Goal: Task Accomplishment & Management: Complete application form

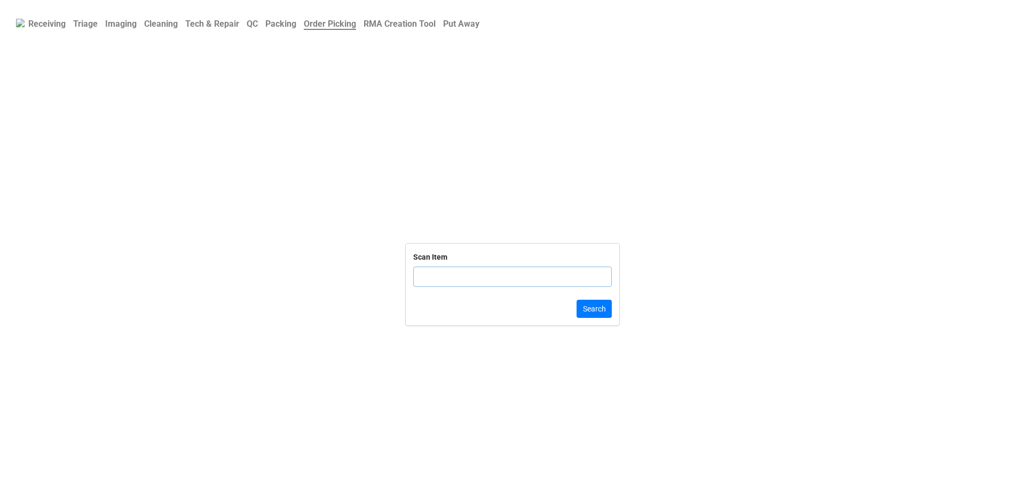
click at [443, 279] on input "text" at bounding box center [512, 276] width 199 height 20
click button "Search" at bounding box center [594, 308] width 35 height 18
click at [478, 283] on input "text" at bounding box center [512, 276] width 199 height 20
click button "Search" at bounding box center [594, 308] width 35 height 18
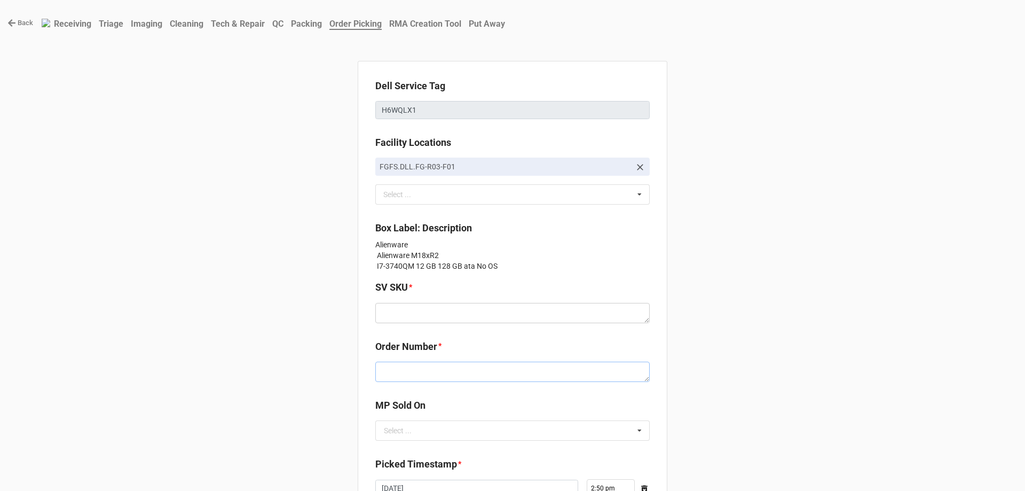
click at [440, 378] on textarea at bounding box center [512, 371] width 274 height 20
paste textarea "5034249"
type textarea "x"
type textarea "5034249"
click at [401, 320] on textarea at bounding box center [512, 313] width 274 height 20
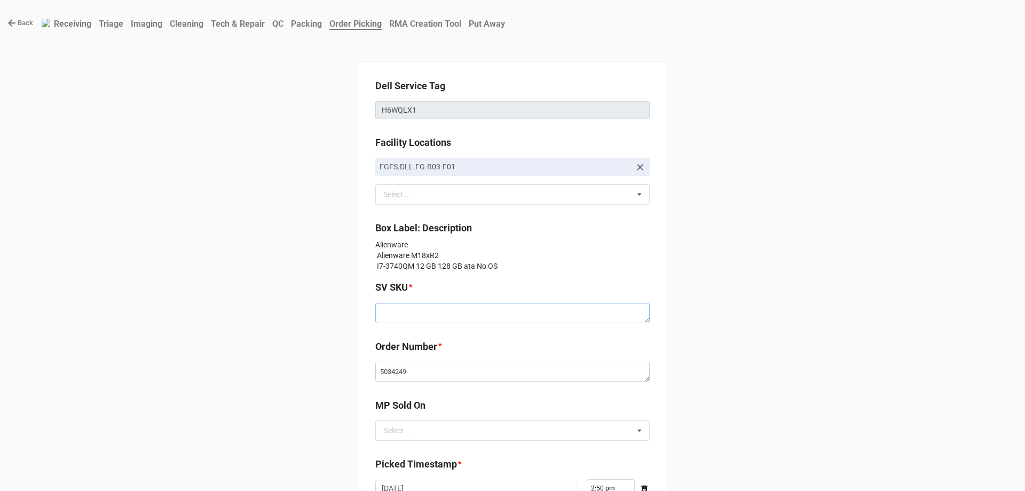
paste textarea "E.M18R2.NOOS.3740QM.128S512H12G.G660x.XP1.GY.CxxW"
type textarea "x"
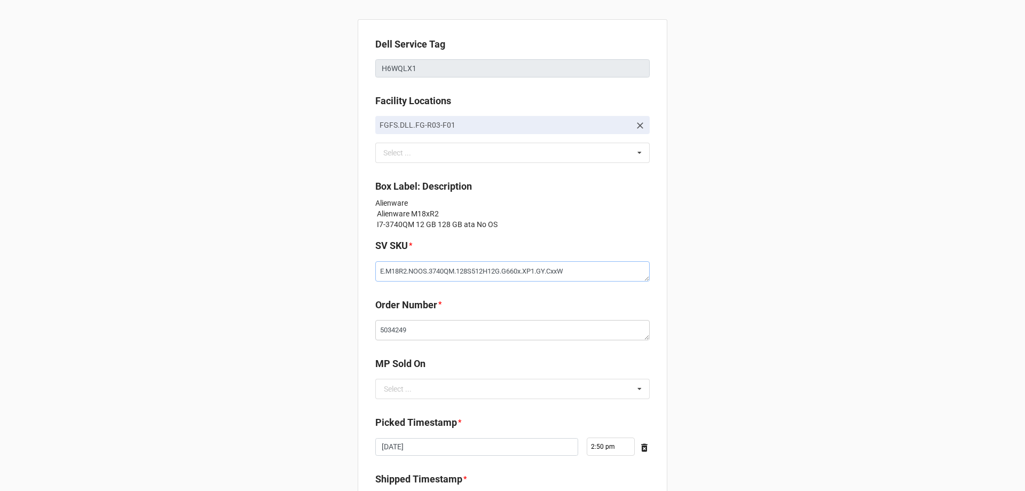
scroll to position [53, 0]
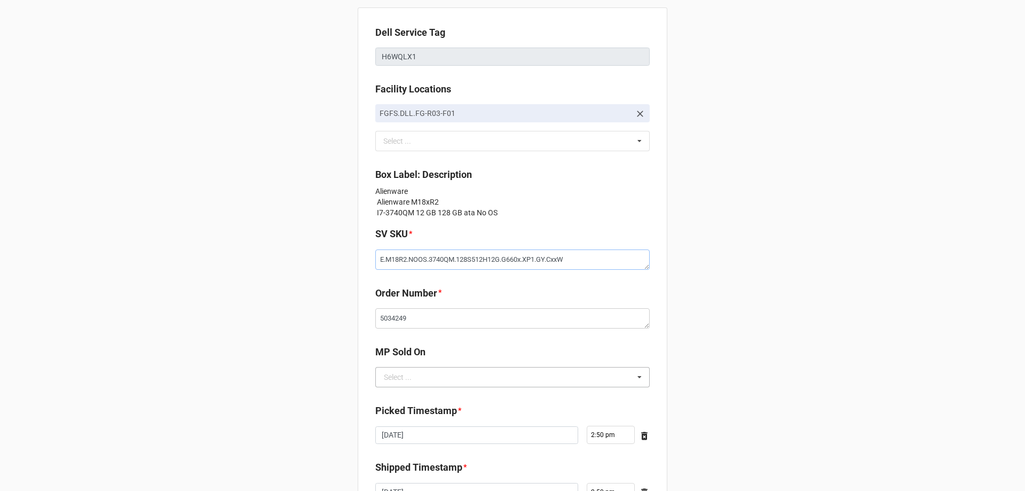
type textarea "E.M18R2.NOOS.3740QM.128S512H12G.G660x.XP1.GY.CxxW"
click at [414, 378] on input "text" at bounding box center [512, 376] width 273 height 19
click at [414, 390] on div "D2C" at bounding box center [512, 396] width 273 height 20
type textarea "x"
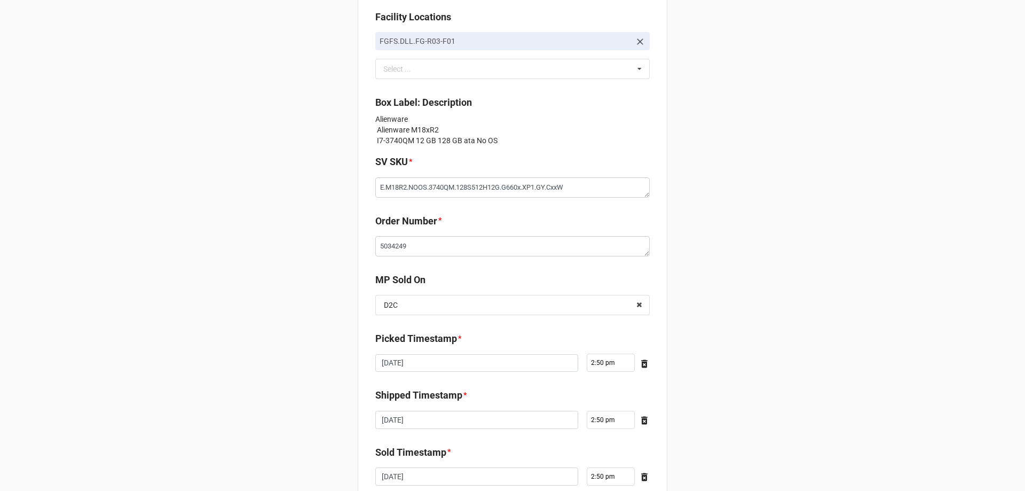
scroll to position [202, 0]
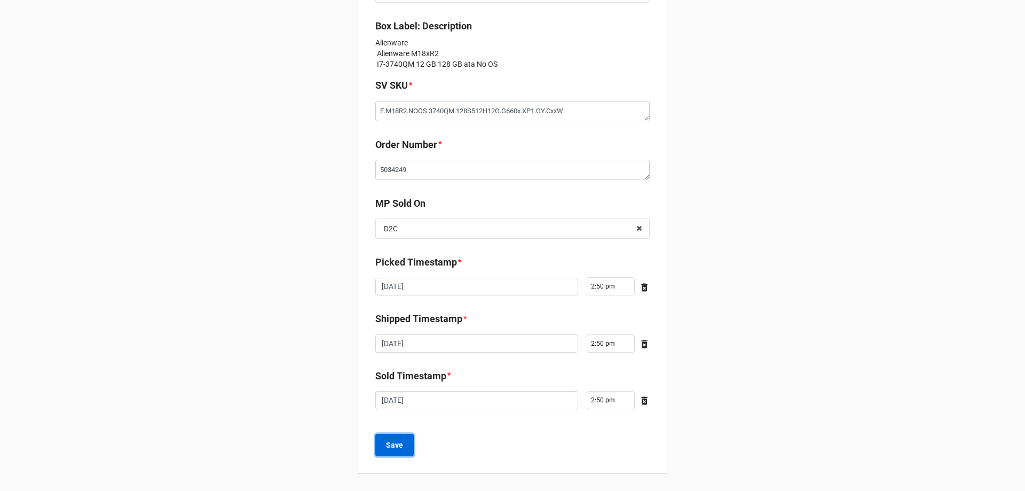
click at [401, 451] on button "Save" at bounding box center [394, 444] width 38 height 22
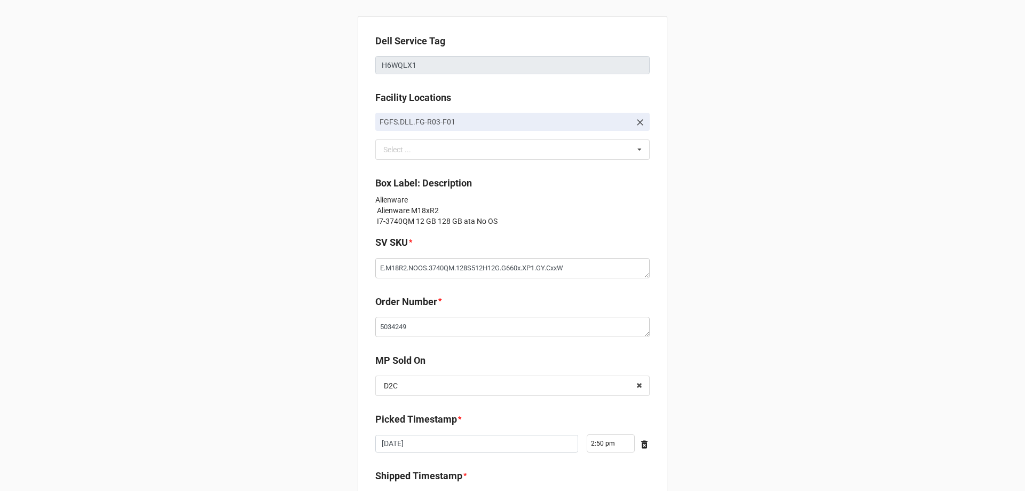
scroll to position [0, 0]
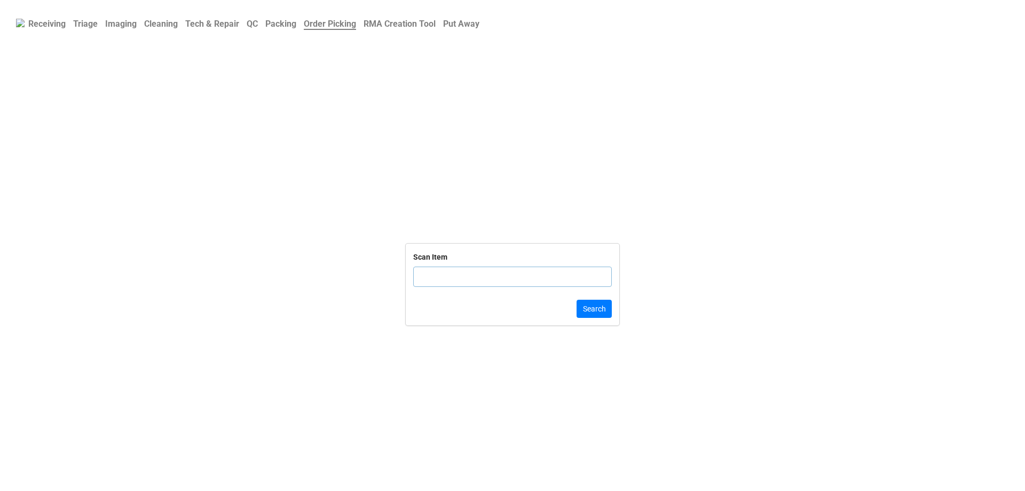
click at [516, 276] on input "text" at bounding box center [512, 276] width 199 height 20
click button "Search" at bounding box center [594, 308] width 35 height 18
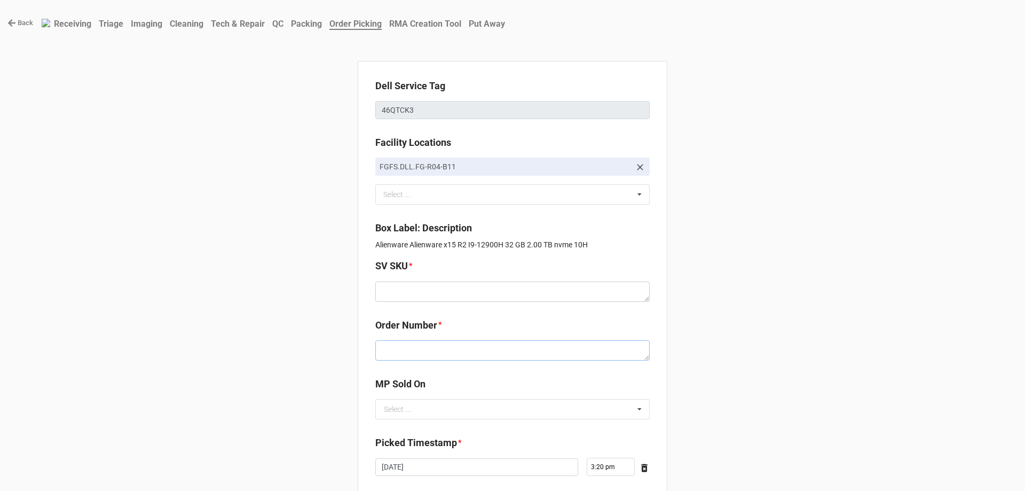
click at [441, 349] on textarea at bounding box center [512, 350] width 274 height 20
paste textarea "5034255"
type textarea "x"
type textarea "5034255"
click at [447, 293] on textarea at bounding box center [512, 291] width 274 height 20
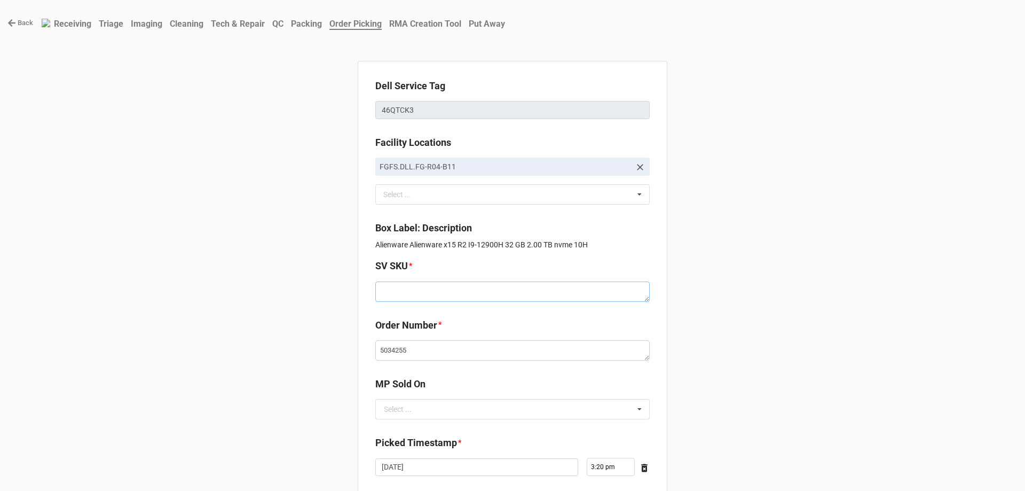
paste textarea "E.X15R2.W10H.12900H.2TBSXXXX32G.G308T.XF1.WH.BxxW"
type textarea "x"
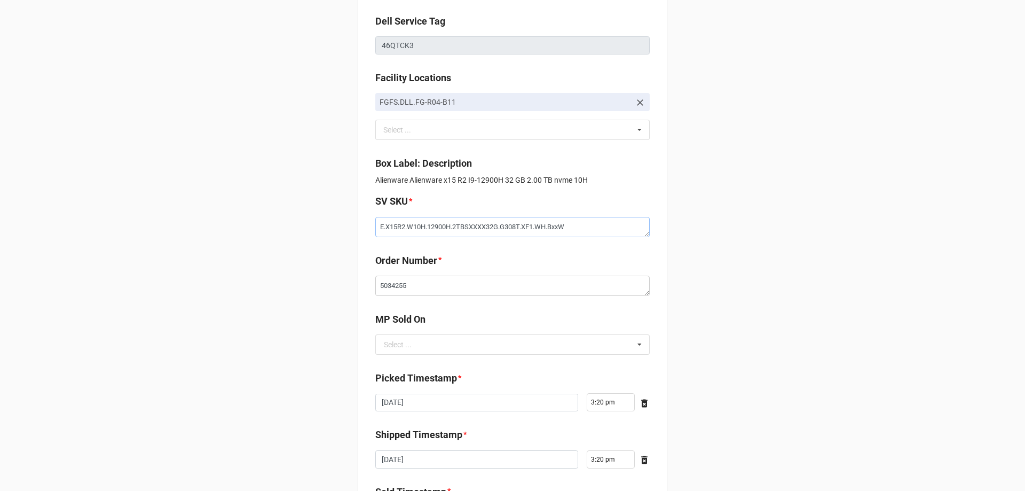
scroll to position [160, 0]
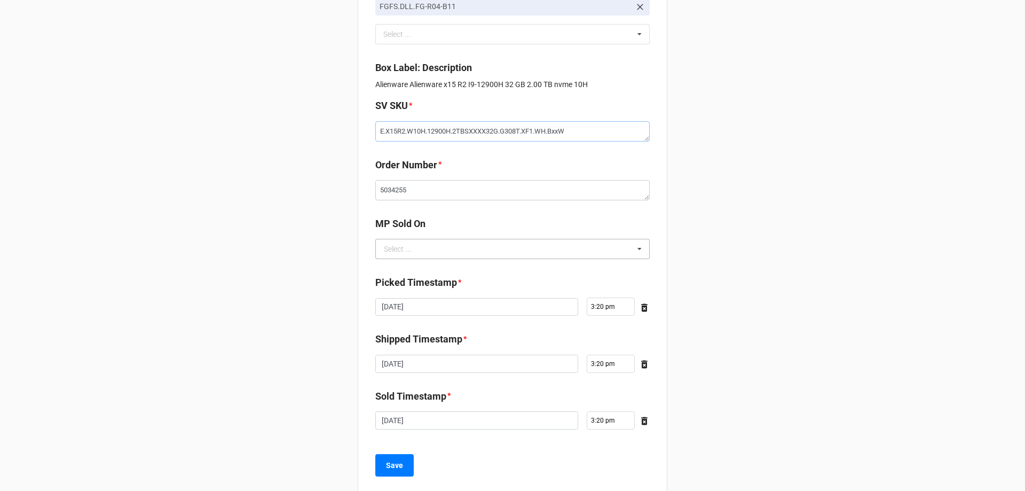
type textarea "E.X15R2.W10H.12900H.2TBSXXXX32G.G308T.XF1.WH.BxxW"
click at [429, 255] on input "text" at bounding box center [512, 248] width 273 height 19
click at [433, 274] on div "D2C" at bounding box center [512, 268] width 273 height 20
type textarea "x"
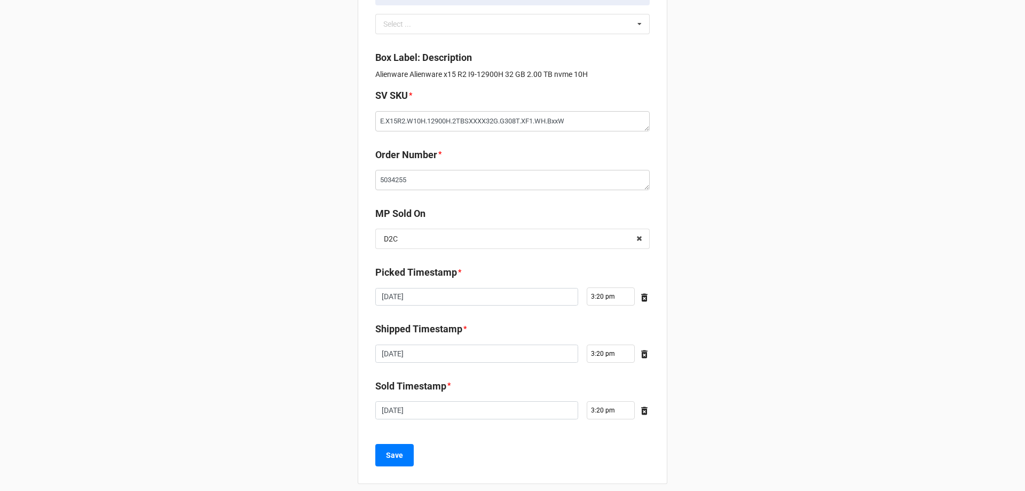
scroll to position [180, 0]
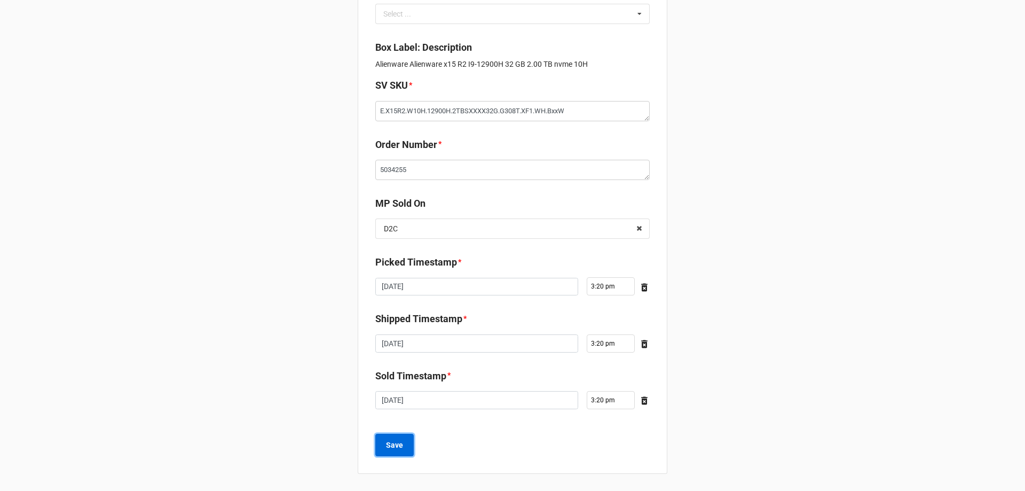
click at [400, 439] on button "Save" at bounding box center [394, 444] width 38 height 22
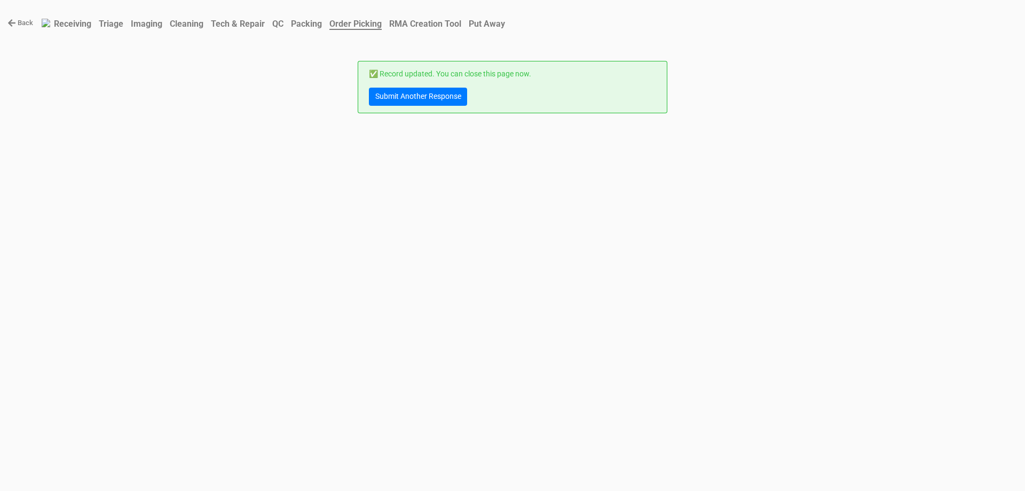
scroll to position [0, 0]
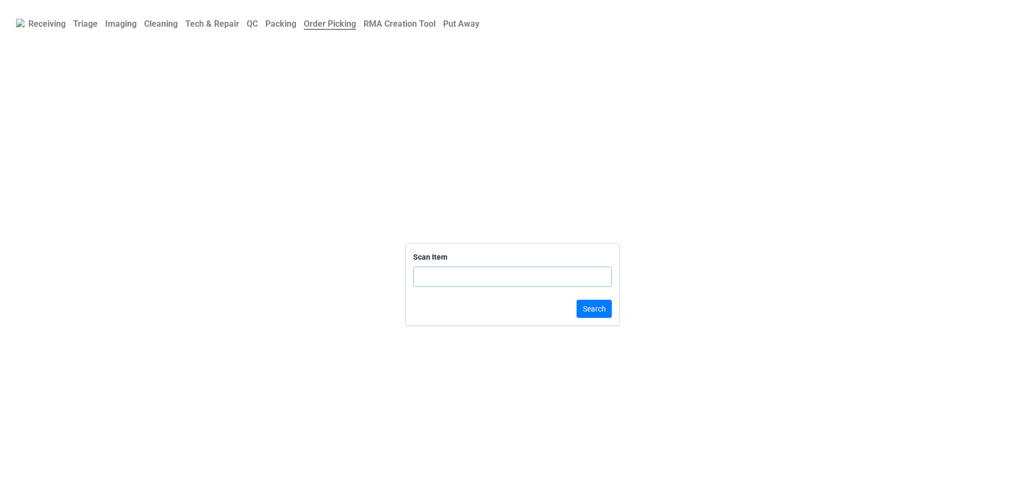
click at [522, 281] on input "text" at bounding box center [512, 276] width 199 height 20
click button "Search" at bounding box center [594, 308] width 35 height 18
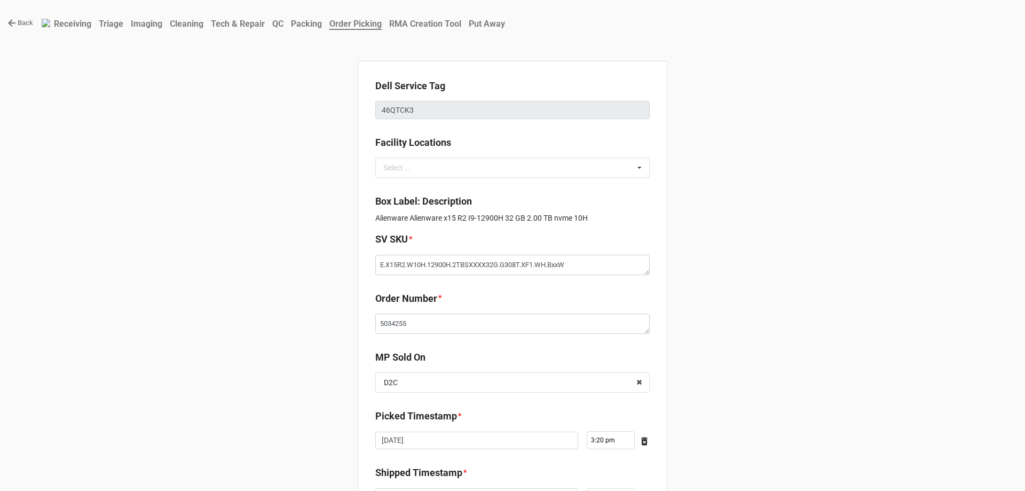
type textarea "x"
click at [14, 19] on icon at bounding box center [11, 23] width 9 height 9
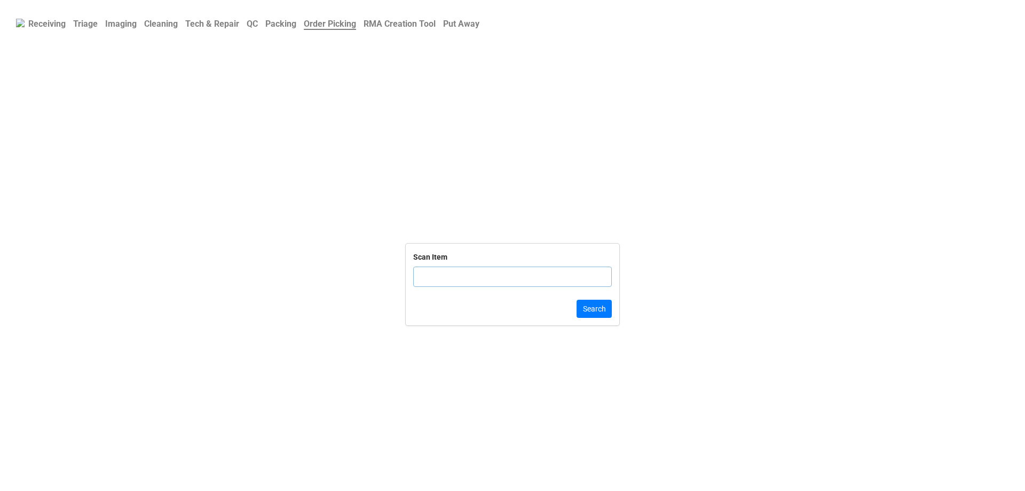
click at [460, 260] on b "Scan Item" at bounding box center [512, 257] width 199 height 12
click at [462, 277] on input "text" at bounding box center [512, 276] width 199 height 20
click button "Search" at bounding box center [594, 308] width 35 height 18
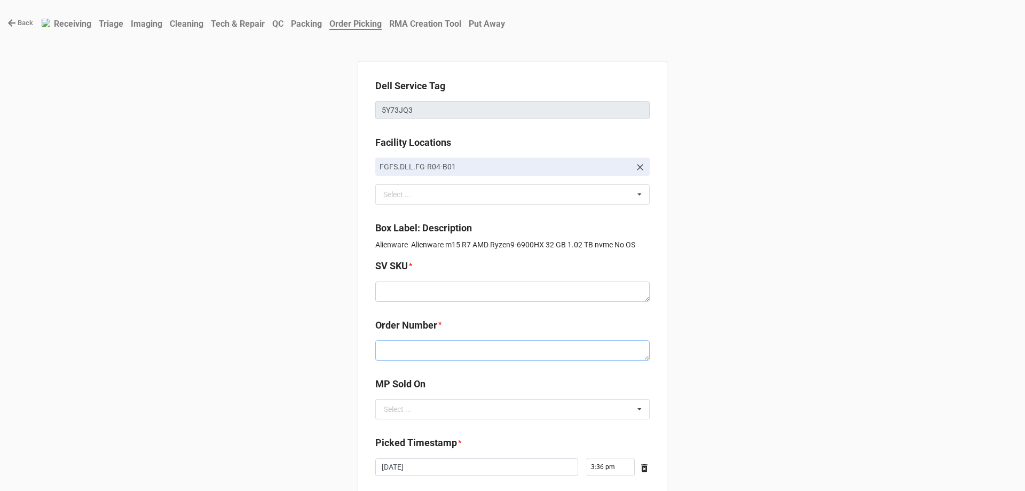
click at [449, 341] on textarea at bounding box center [512, 350] width 274 height 20
paste textarea "5034254"
type textarea "x"
type textarea "5034254"
click at [468, 297] on textarea at bounding box center [512, 291] width 274 height 20
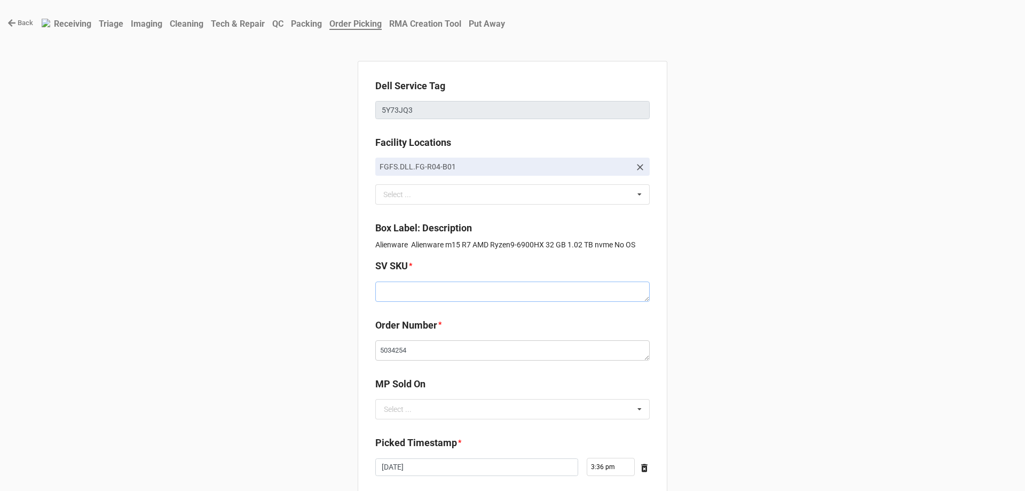
paste textarea "E.M15R7.NOOS.6900HX.1TBSXXXX32G.G3070.XP1.BL.BxxW"
type textarea "x"
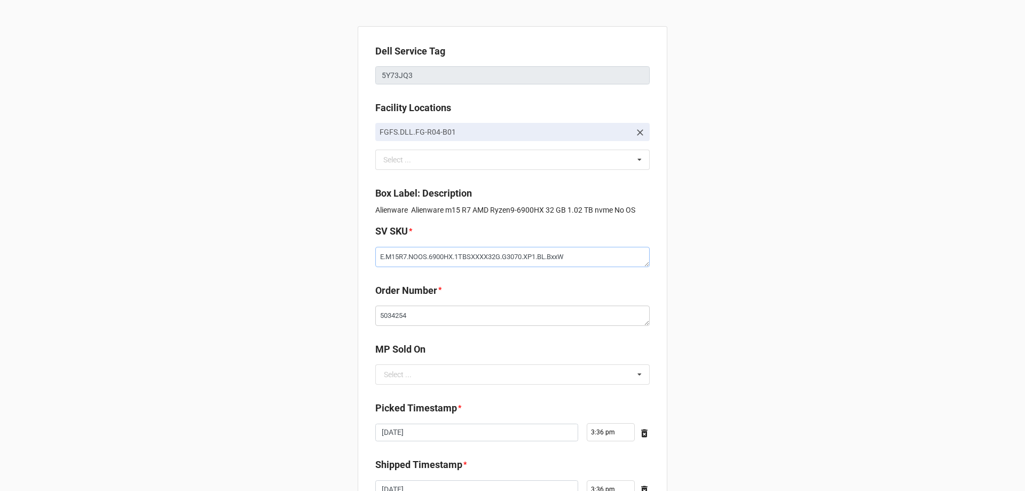
scroll to position [107, 0]
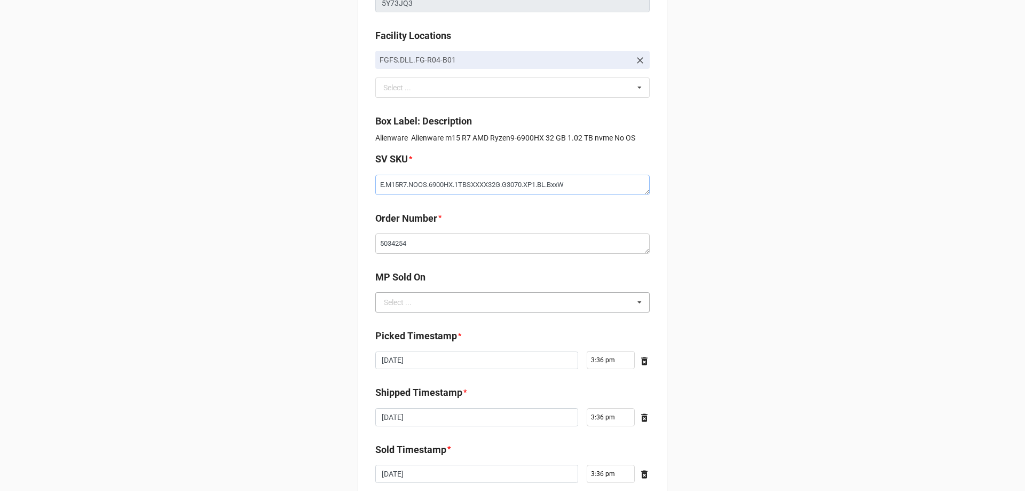
type textarea "E.M15R7.NOOS.6900HX.1TBSXXXX32G.G3070.XP1.BL.BxxW"
click at [431, 302] on input "text" at bounding box center [512, 302] width 273 height 19
click at [424, 314] on div "D2C" at bounding box center [512, 322] width 273 height 20
type textarea "x"
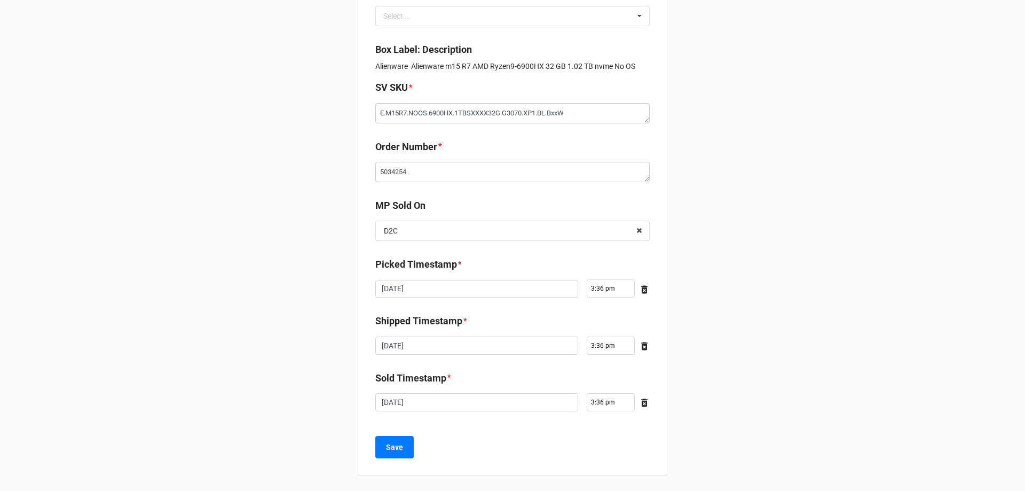
scroll to position [180, 0]
click at [402, 432] on div "Dell Service Tag 5Y73JQ3 Facility Locations FGFS.DLL.FG-R04-B01 Select ... No r…" at bounding box center [513, 176] width 310 height 593
click at [400, 436] on button "Save" at bounding box center [394, 444] width 38 height 22
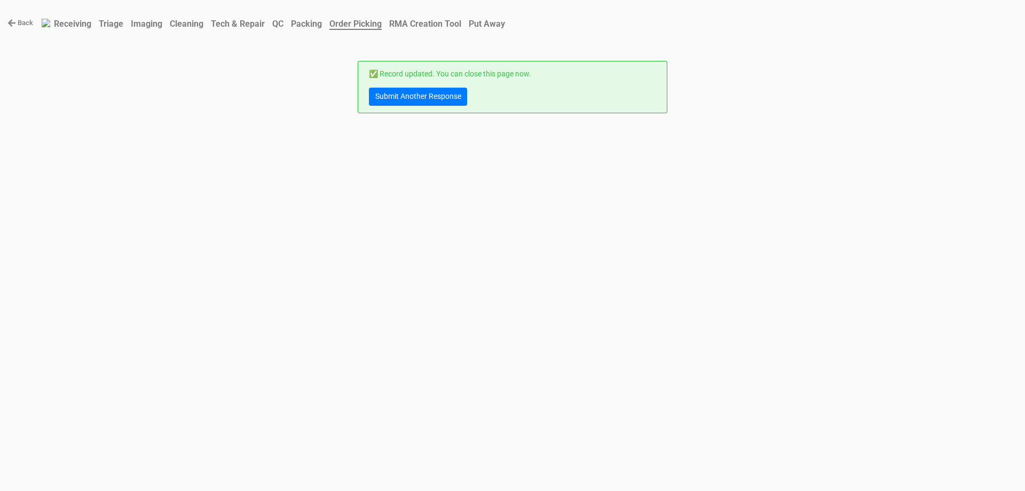
scroll to position [0, 0]
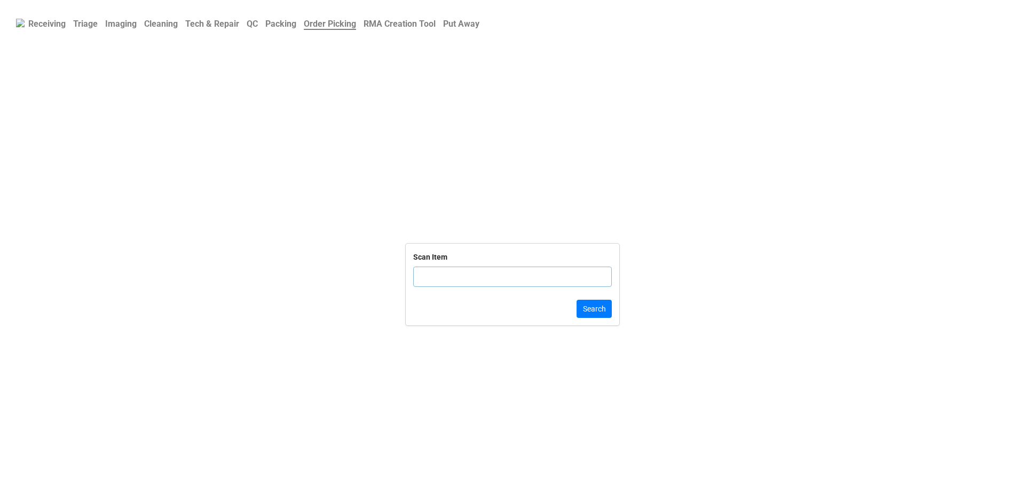
click at [440, 269] on input "text" at bounding box center [512, 276] width 199 height 20
click button "Search" at bounding box center [594, 308] width 35 height 18
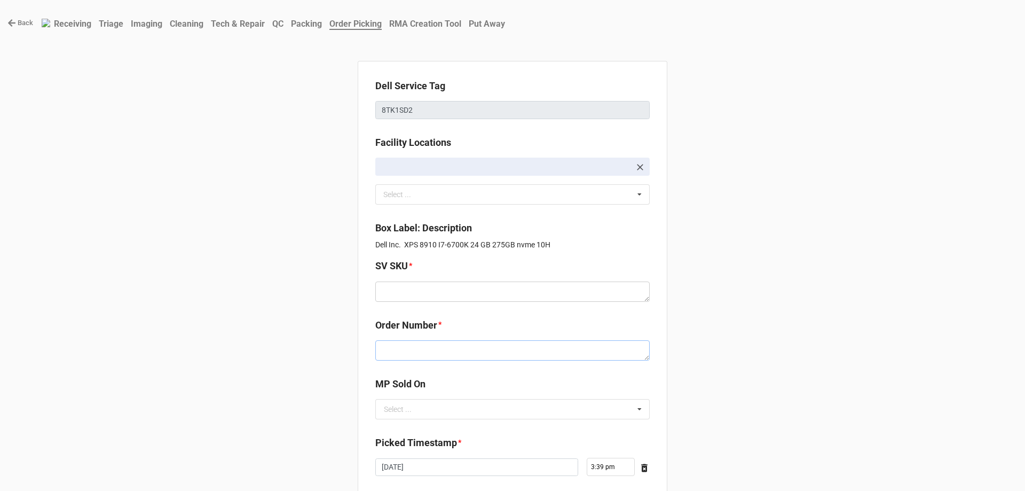
click at [456, 343] on textarea at bounding box center [512, 350] width 274 height 20
paste textarea "5034253"
type textarea "x"
type textarea "5034253"
drag, startPoint x: 408, startPoint y: 401, endPoint x: 408, endPoint y: 412, distance: 10.7
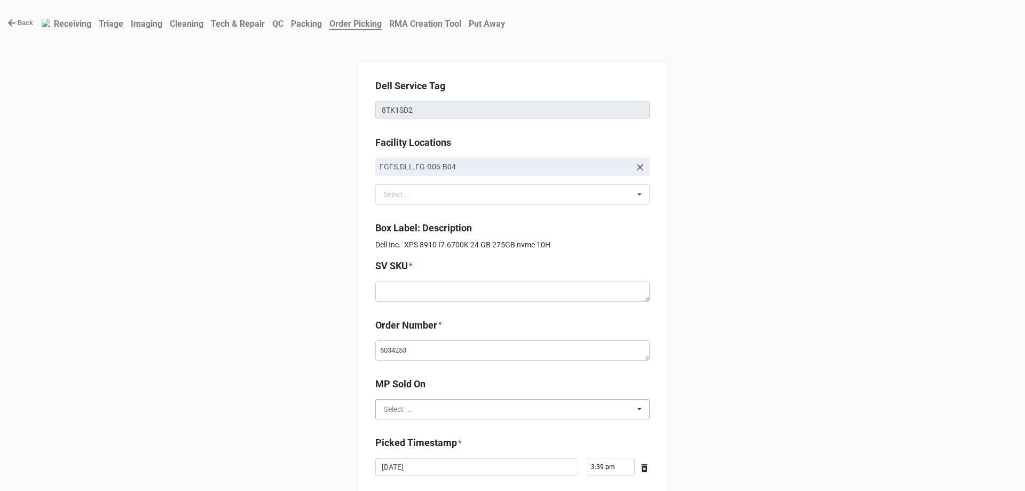
click at [408, 404] on input "text" at bounding box center [512, 408] width 273 height 19
click at [407, 422] on div "D2C" at bounding box center [512, 429] width 273 height 20
click at [427, 290] on textarea at bounding box center [512, 291] width 274 height 20
paste textarea "D.X8910.W10H.6700Kx.256S2TBH24G.G960x.XX1.BL.CxxW"
type textarea "x"
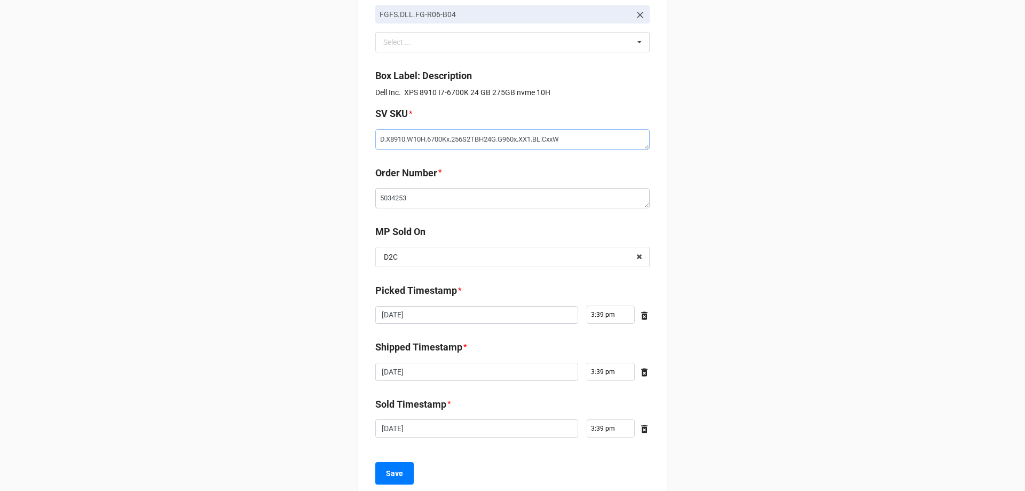
scroll to position [180, 0]
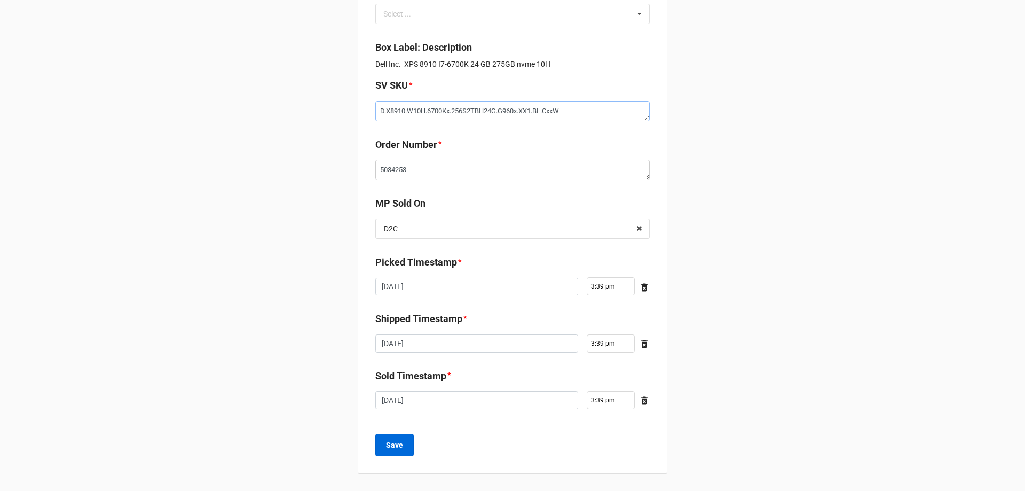
type textarea "D.X8910.W10H.6700Kx.256S2TBH24G.G960x.XX1.BL.CxxW"
click at [392, 441] on b "Save" at bounding box center [394, 444] width 17 height 11
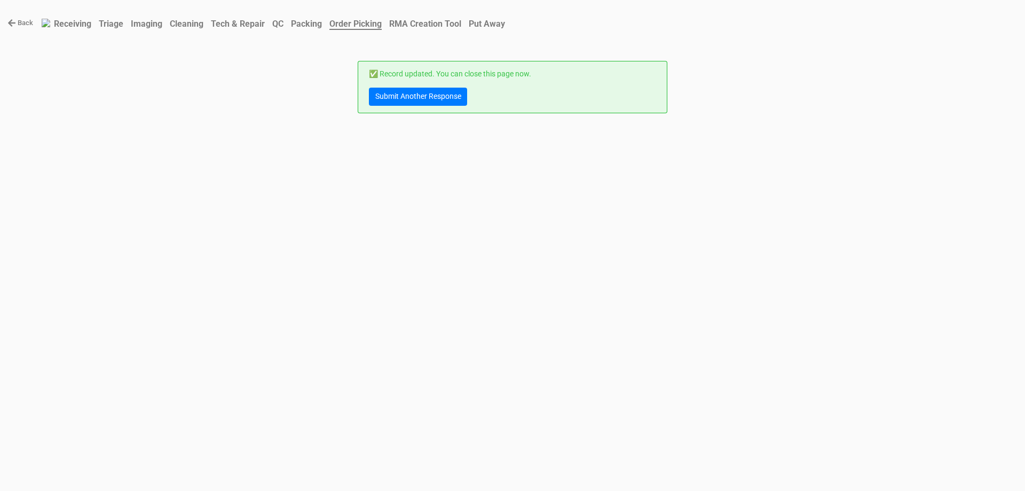
scroll to position [0, 0]
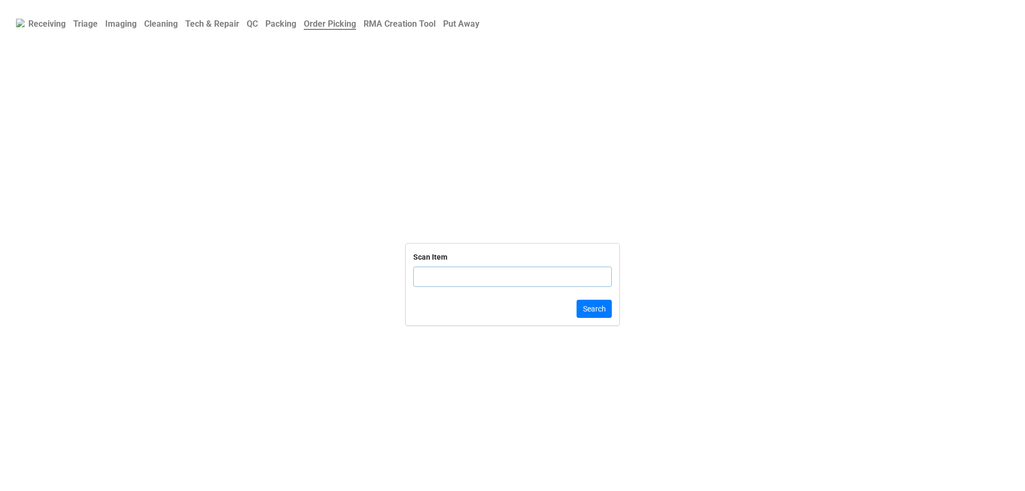
click at [470, 272] on input "text" at bounding box center [512, 276] width 199 height 20
click button "Search" at bounding box center [594, 308] width 35 height 18
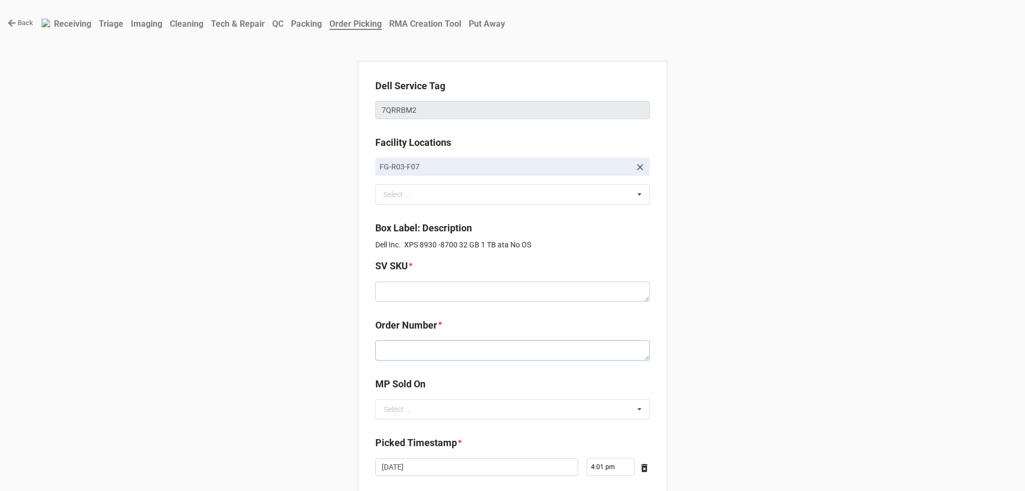
click at [468, 351] on textarea at bounding box center [512, 350] width 274 height 20
paste textarea "5034251"
type textarea "x"
type textarea "5034251"
click at [438, 304] on div "SV SKU *" at bounding box center [512, 283] width 274 height 50
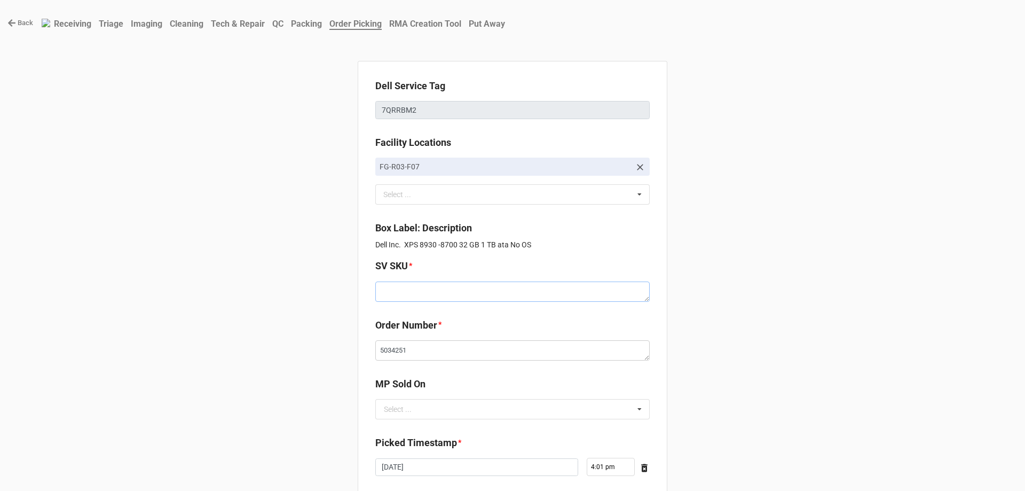
click at [440, 298] on textarea at bounding box center [512, 291] width 274 height 20
paste textarea "D.X8930.NOOS.I8700x.1TBHXXXX32G.ICLG2.XX1.BL.TxxF"
type textarea "x"
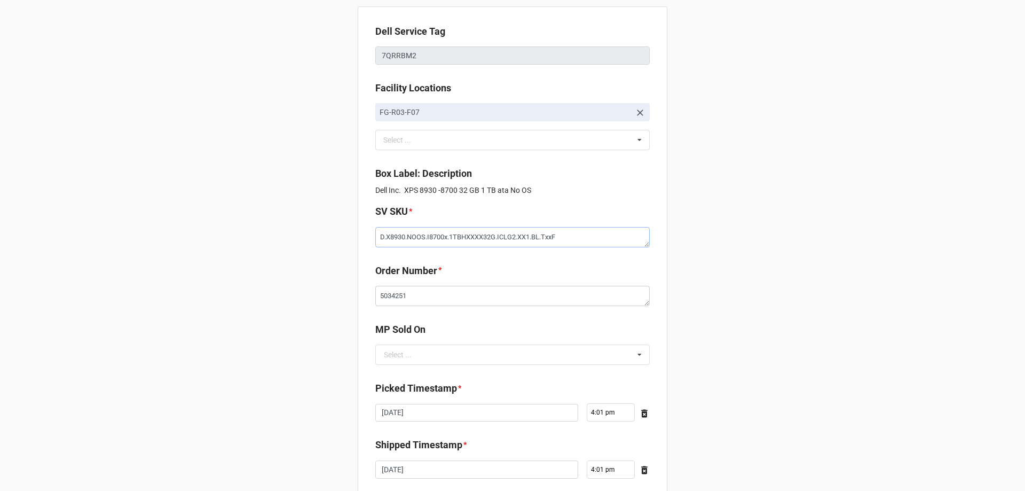
scroll to position [160, 0]
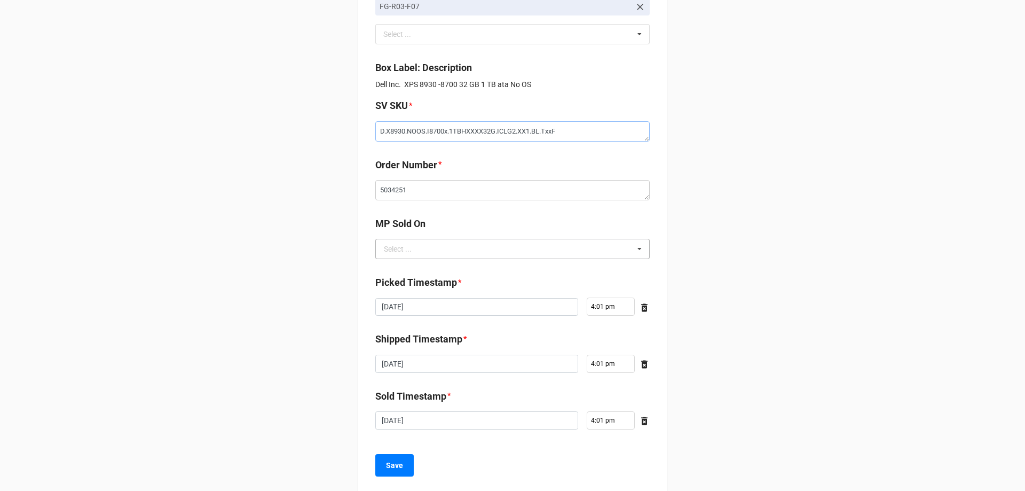
type textarea "D.X8930.NOOS.I8700x.1TBHXXXX32G.ICLG2.XX1.BL.TxxF"
click at [444, 243] on input "text" at bounding box center [512, 248] width 273 height 19
click at [424, 265] on div "D2C" at bounding box center [512, 268] width 273 height 20
type textarea "x"
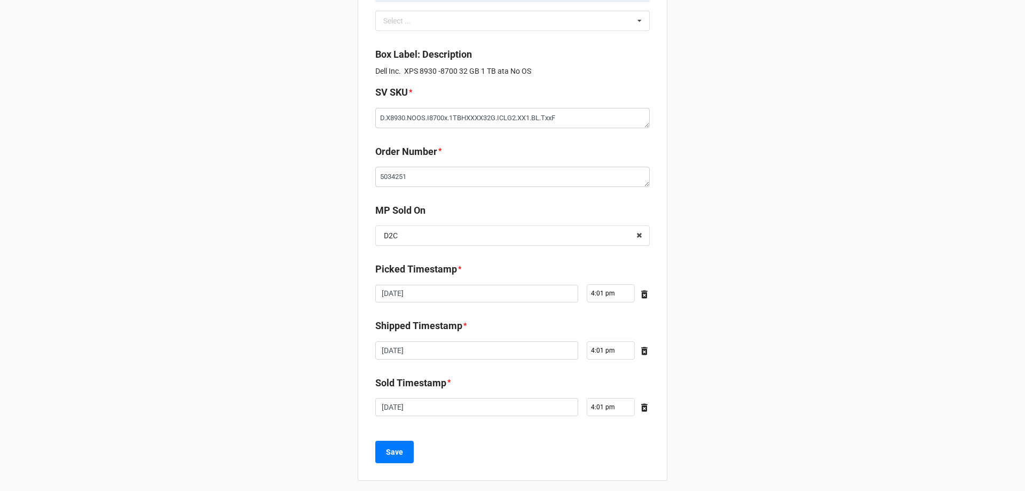
scroll to position [180, 0]
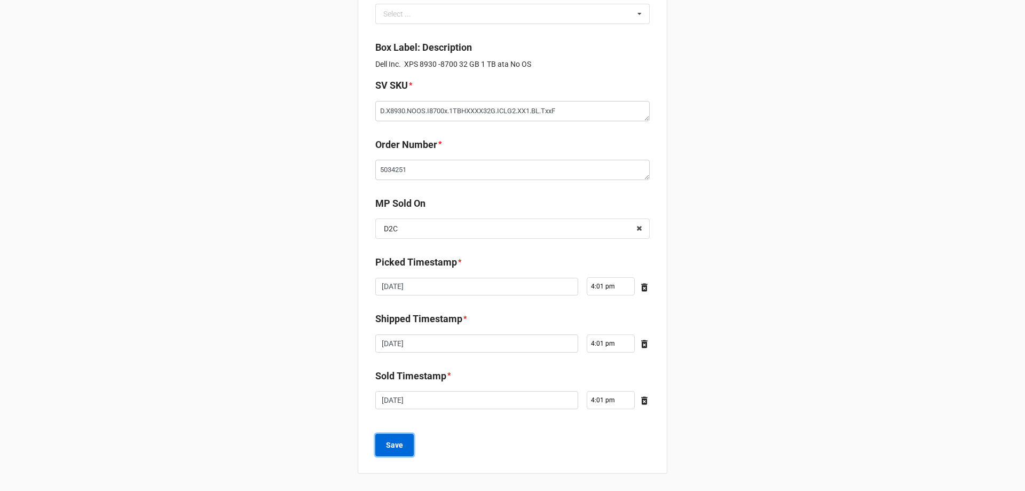
click at [375, 442] on button "Save" at bounding box center [394, 444] width 38 height 22
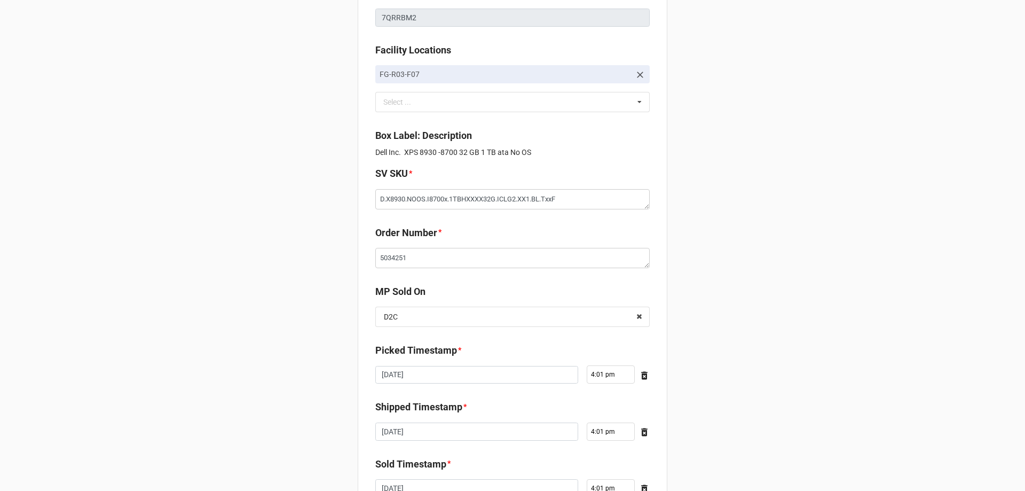
scroll to position [0, 0]
